Goal: Task Accomplishment & Management: Complete application form

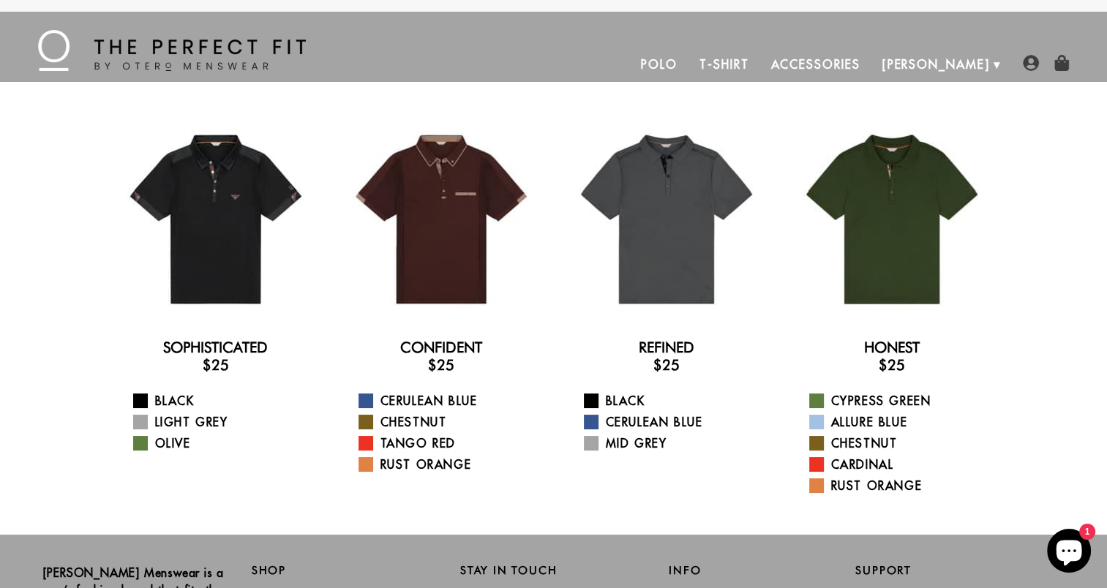
click at [871, 61] on link "Accessories" at bounding box center [815, 64] width 111 height 35
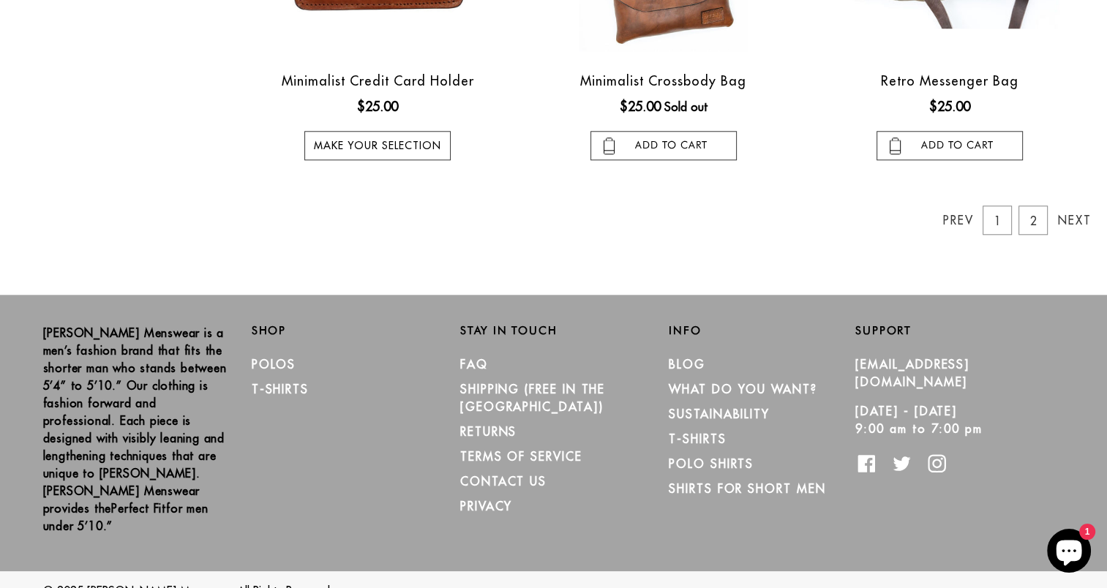
scroll to position [1435, 0]
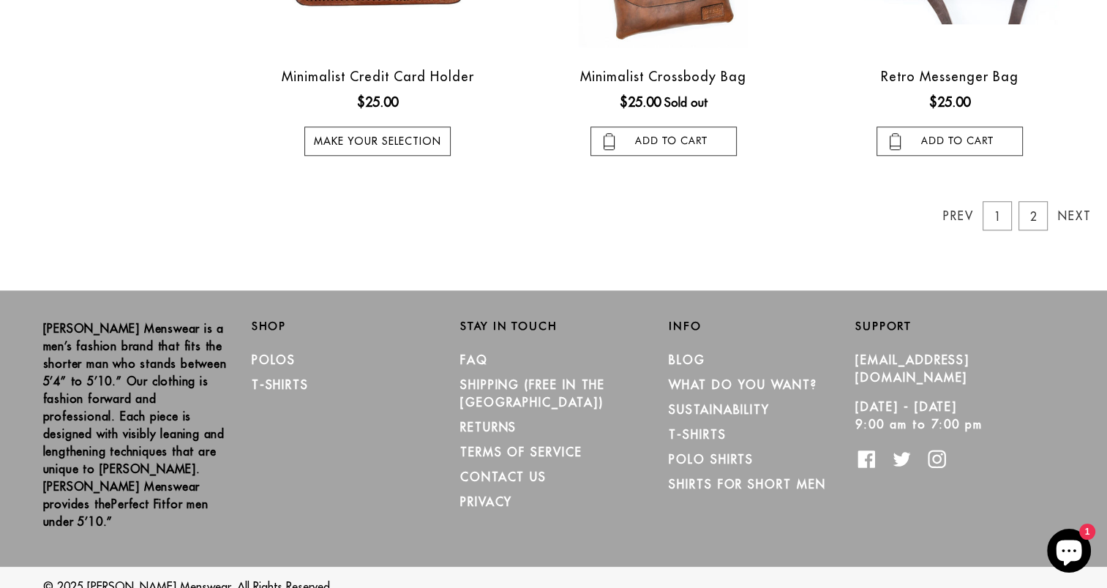
click at [563, 490] on li "PRIVACY" at bounding box center [553, 502] width 187 height 25
click at [516, 470] on link "CONTACT US" at bounding box center [503, 477] width 86 height 15
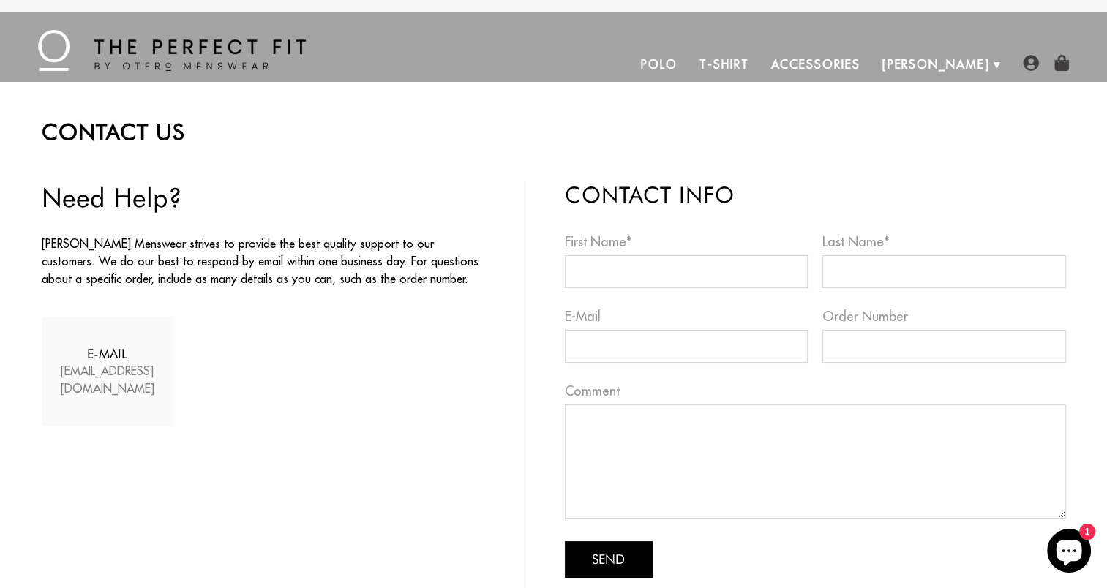
click at [131, 379] on div "E-mail info@oteromenswear.com" at bounding box center [108, 372] width 132 height 110
click at [108, 357] on h2 "E-mail" at bounding box center [108, 354] width 111 height 16
click at [606, 345] on input "E-Mail" at bounding box center [687, 346] width 244 height 33
click at [647, 343] on input "E-Mail" at bounding box center [687, 346] width 244 height 33
type input "walternoe6@hotmail.com"
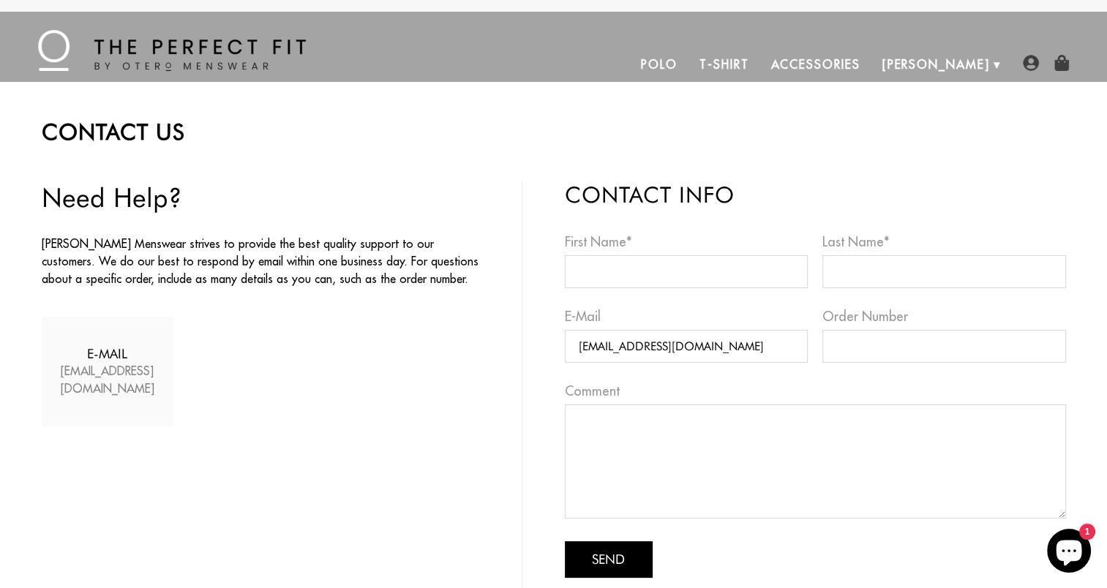
type input "Ethan"
type input "Garcia"
type input "2407566543"
click at [610, 277] on input "Ethan" at bounding box center [687, 271] width 244 height 33
type input "E"
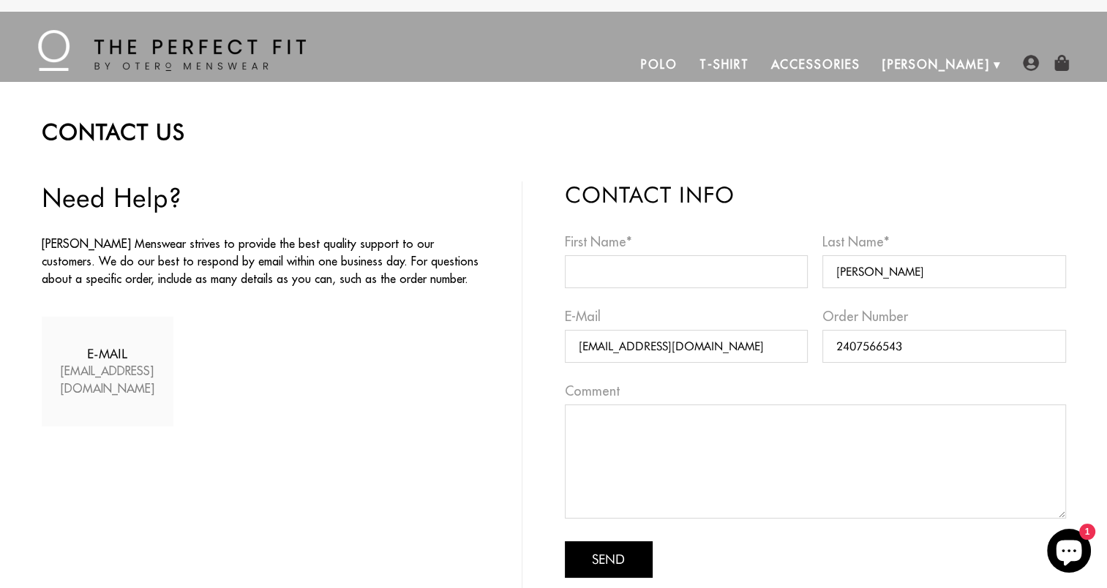
click at [889, 266] on input "Garcia" at bounding box center [945, 271] width 244 height 33
type input "G"
click at [913, 354] on input "2407566543" at bounding box center [945, 346] width 244 height 33
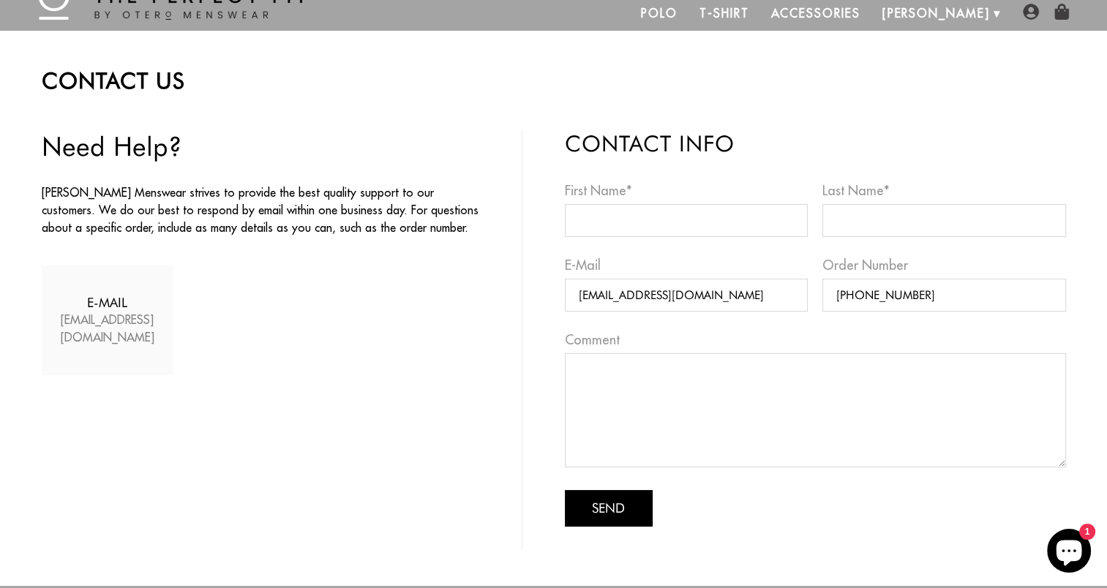
scroll to position [63, 0]
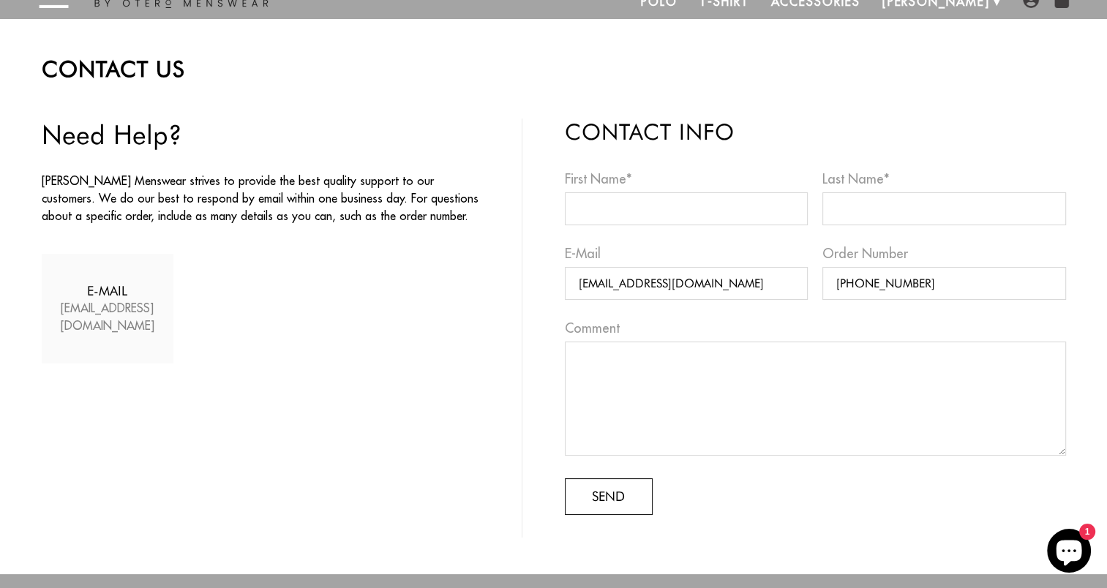
type input "240-756 6543"
click at [629, 498] on button "Send" at bounding box center [609, 497] width 88 height 37
